Goal: Learn about a topic

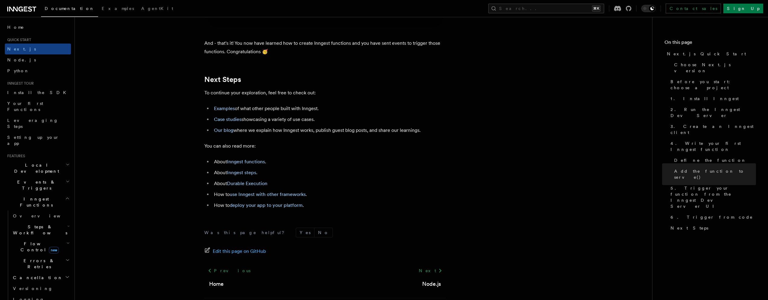
scroll to position [3692, 0]
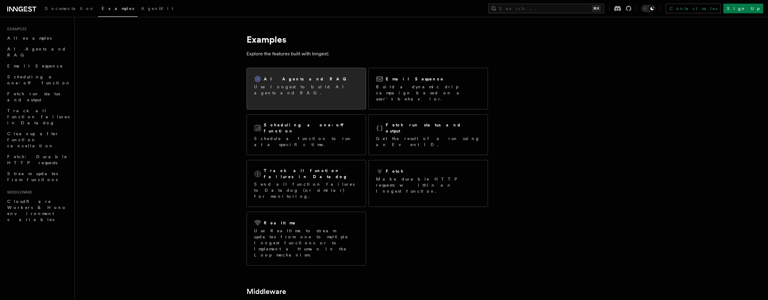
click at [280, 88] on p "Use Inngest to build AI agents and RAG." at bounding box center [306, 90] width 104 height 12
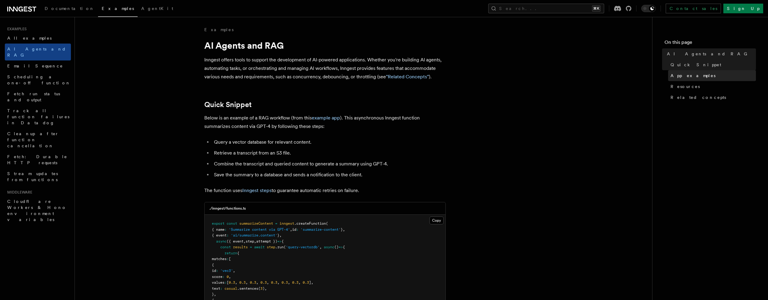
click at [674, 74] on span "App examples" at bounding box center [693, 75] width 45 height 6
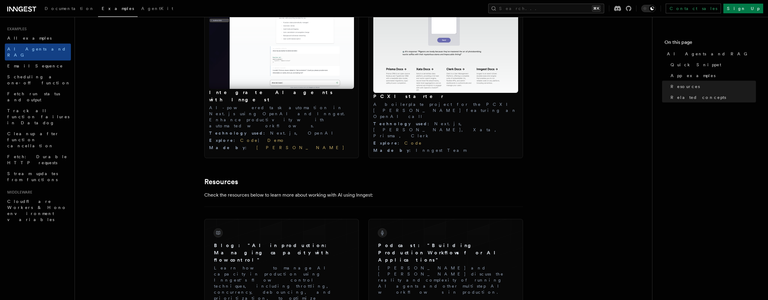
scroll to position [565, 0]
